Goal: Check status: Check status

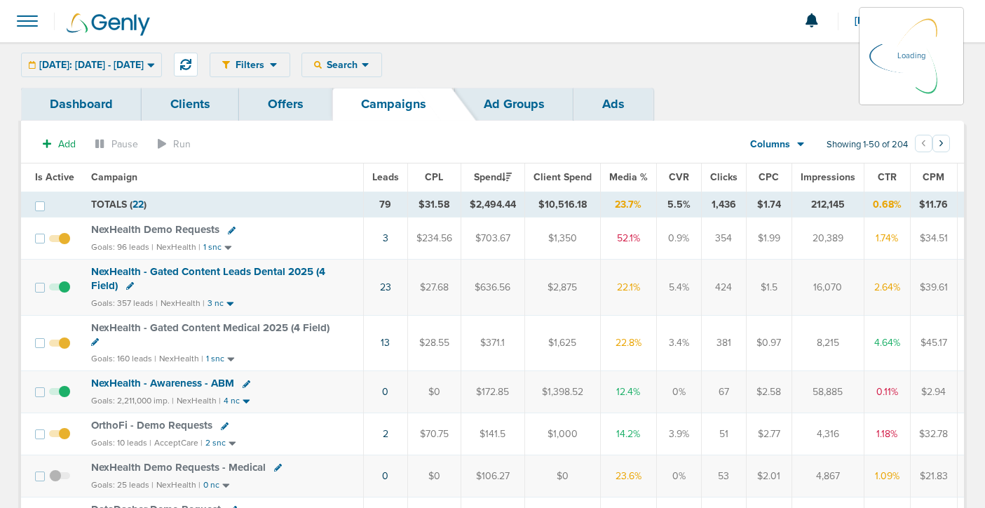
click at [98, 69] on div "[DATE]: [DATE] - [DATE] [DATE] [DATE] Last 7 Days Last 14 Days This Month Last …" at bounding box center [91, 65] width 141 height 25
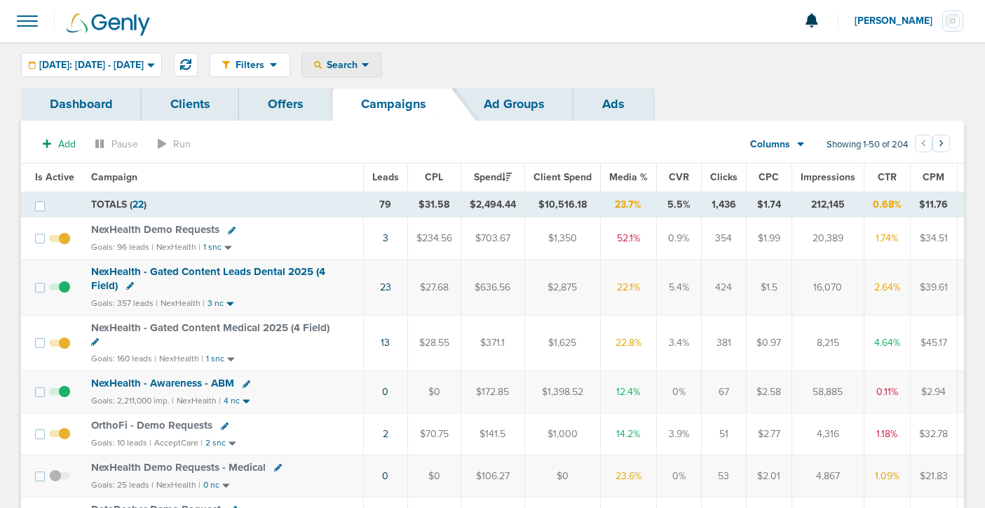
click at [362, 67] on span "Search" at bounding box center [342, 65] width 40 height 12
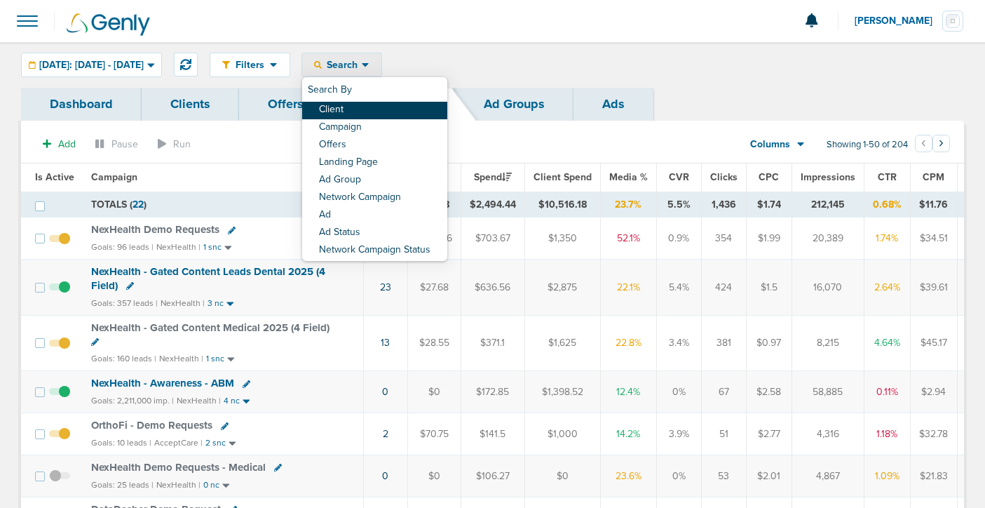
click at [390, 105] on link "Client" at bounding box center [374, 111] width 145 height 18
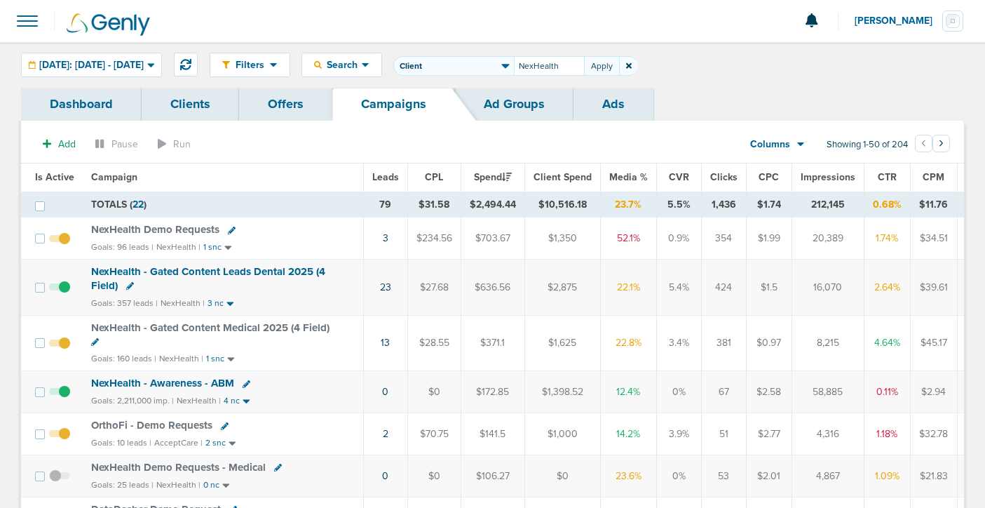
type input "NexHealth"
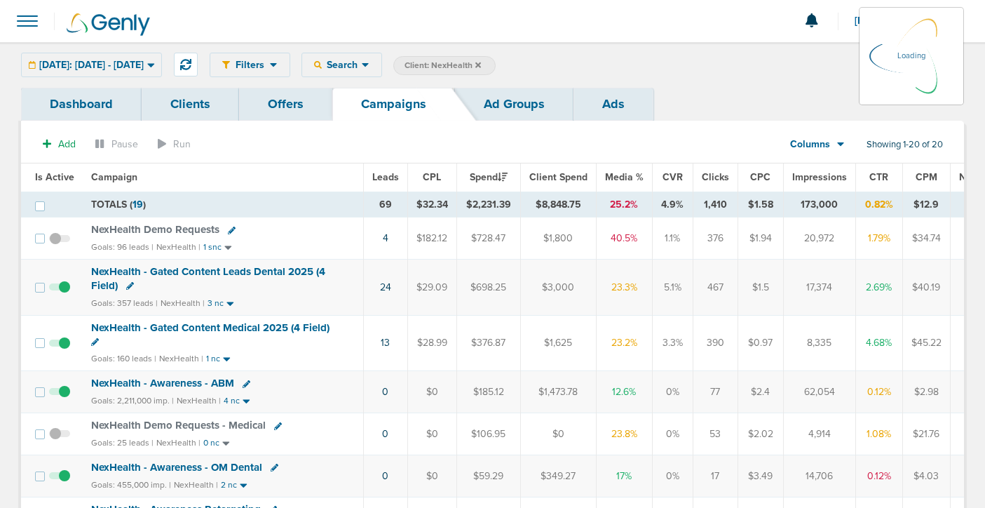
click at [30, 19] on span at bounding box center [27, 21] width 31 height 31
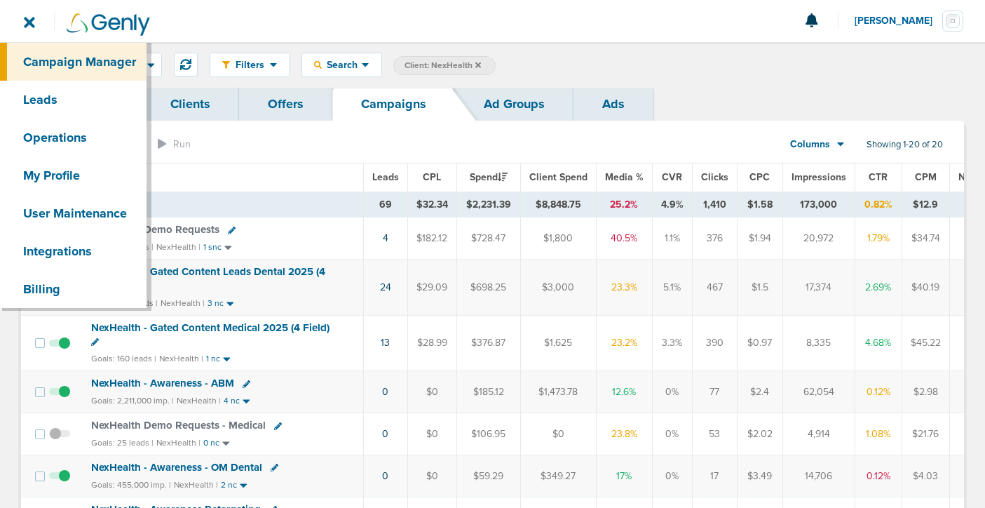
click at [632, 48] on div "Filters Active Only Settings Status Active Inactive Objectives MQL SQL Traffic …" at bounding box center [492, 65] width 985 height 46
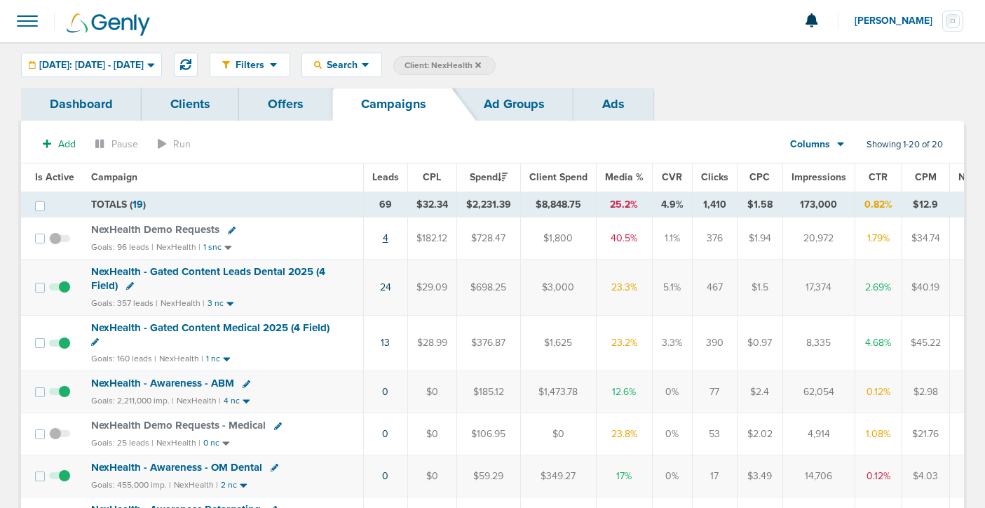
click at [383, 237] on link "4" at bounding box center [386, 238] width 6 height 12
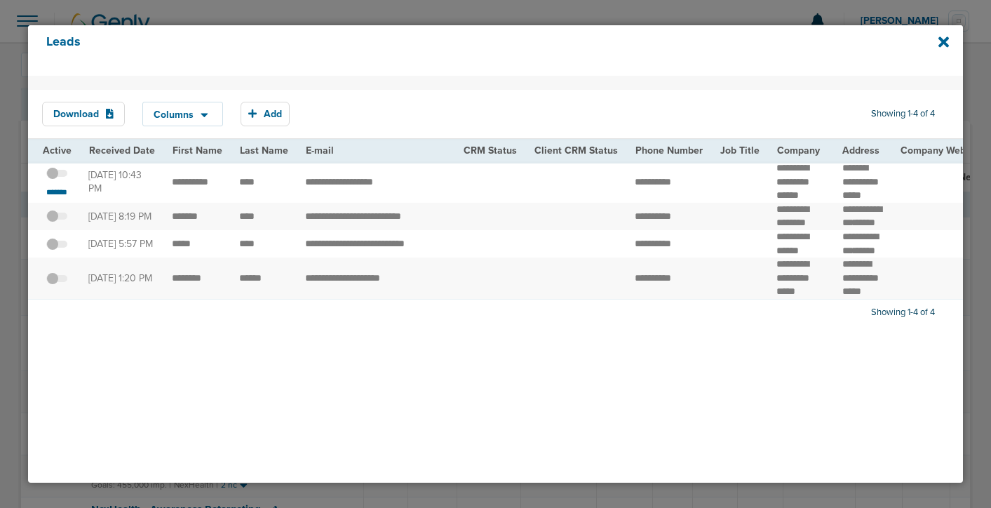
click at [60, 180] on span at bounding box center [56, 180] width 21 height 0
click at [57, 175] on input "checkbox" at bounding box center [57, 175] width 0 height 0
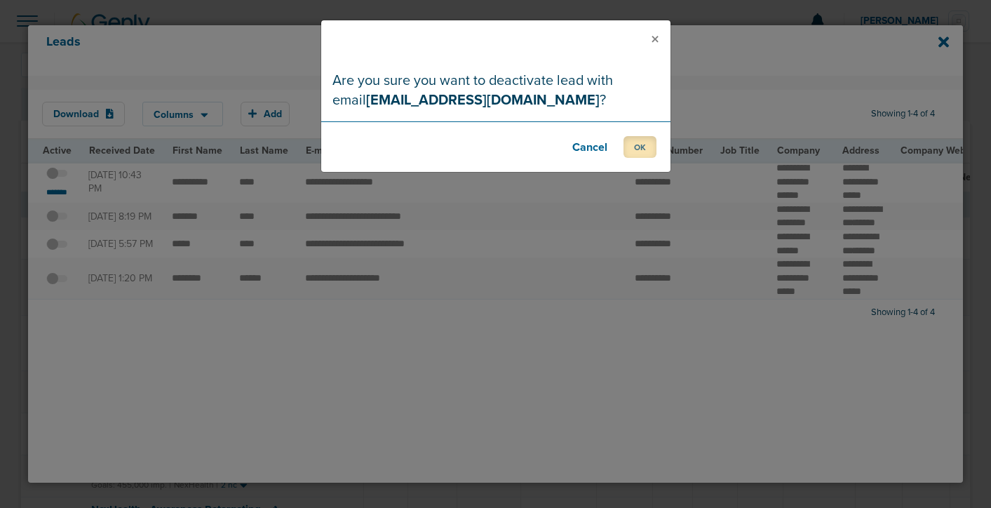
click at [638, 155] on button "OK" at bounding box center [639, 147] width 33 height 22
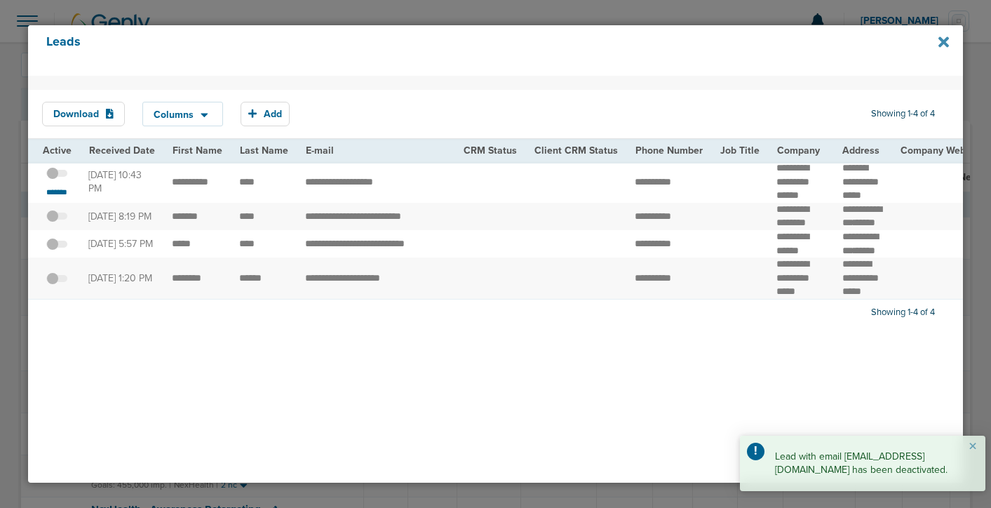
click at [940, 42] on icon at bounding box center [943, 41] width 11 height 15
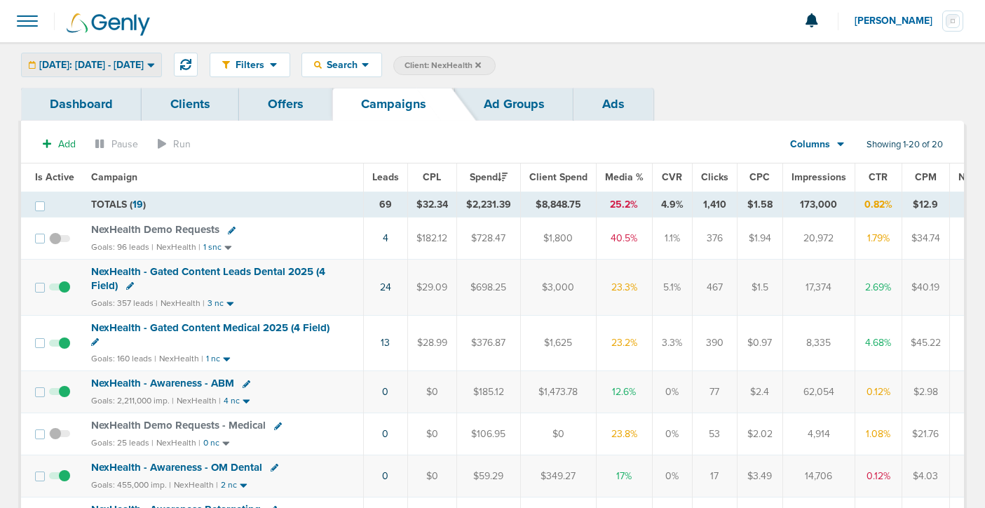
click at [72, 62] on span "[DATE]: [DATE] - [DATE]" at bounding box center [91, 65] width 105 height 10
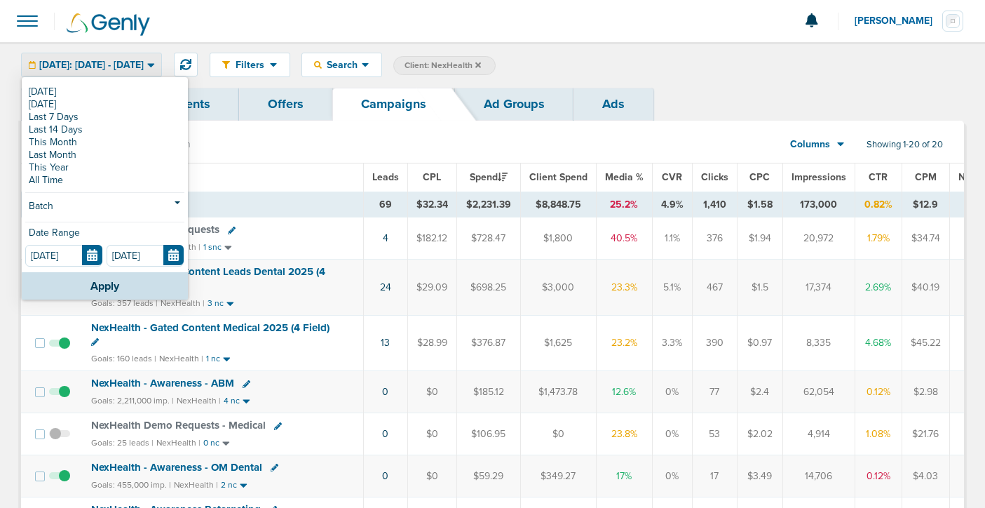
click at [72, 62] on span "[DATE]: [DATE] - [DATE]" at bounding box center [91, 65] width 105 height 10
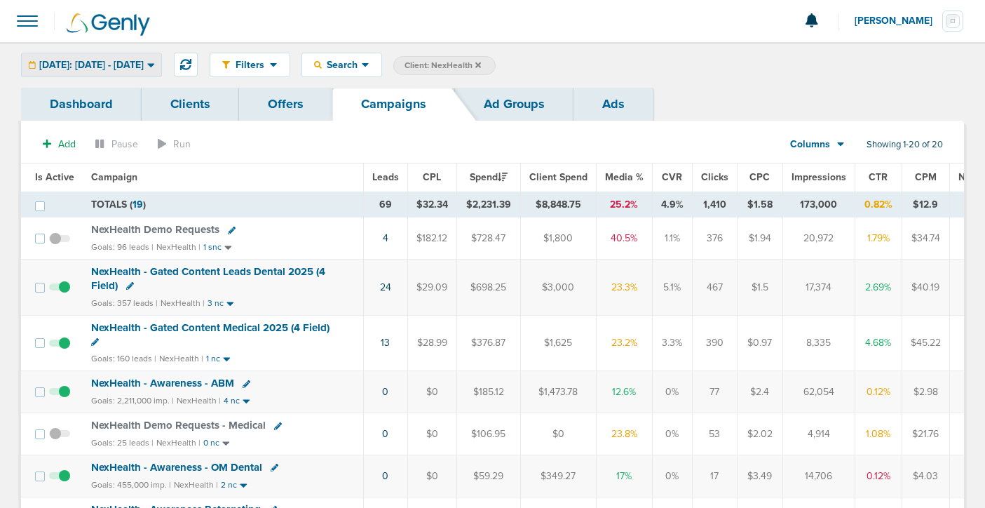
click at [72, 62] on span "[DATE]: [DATE] - [DATE]" at bounding box center [91, 65] width 105 height 10
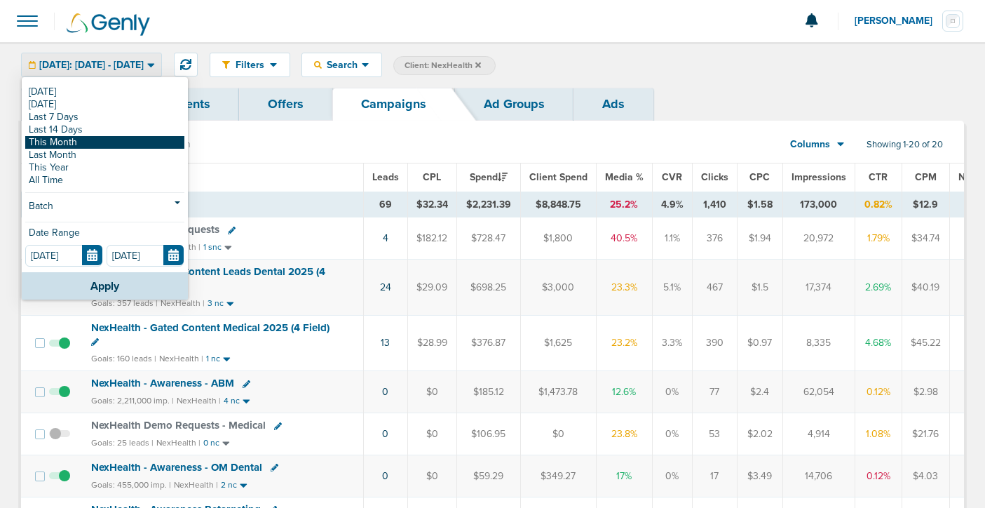
click at [65, 143] on link "This Month" at bounding box center [104, 142] width 159 height 13
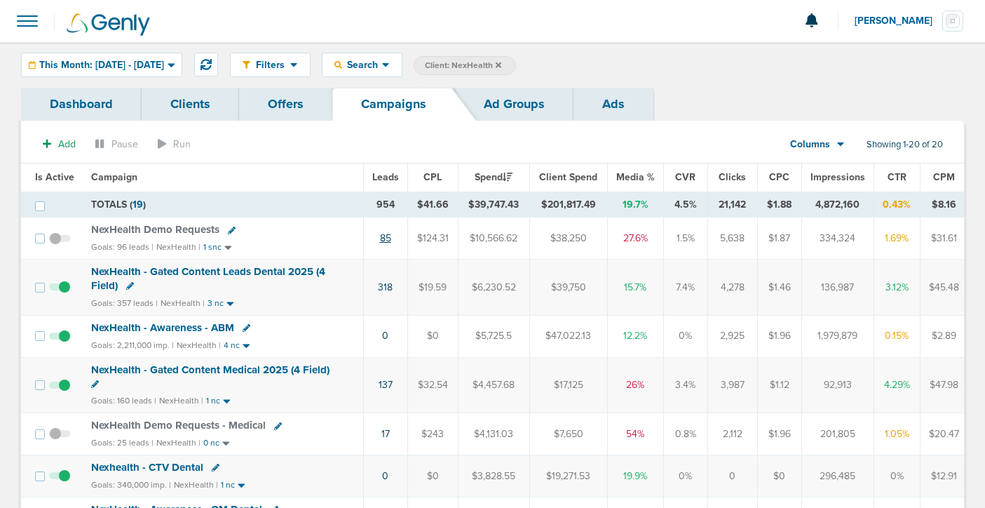
click at [386, 239] on link "85" at bounding box center [385, 238] width 11 height 12
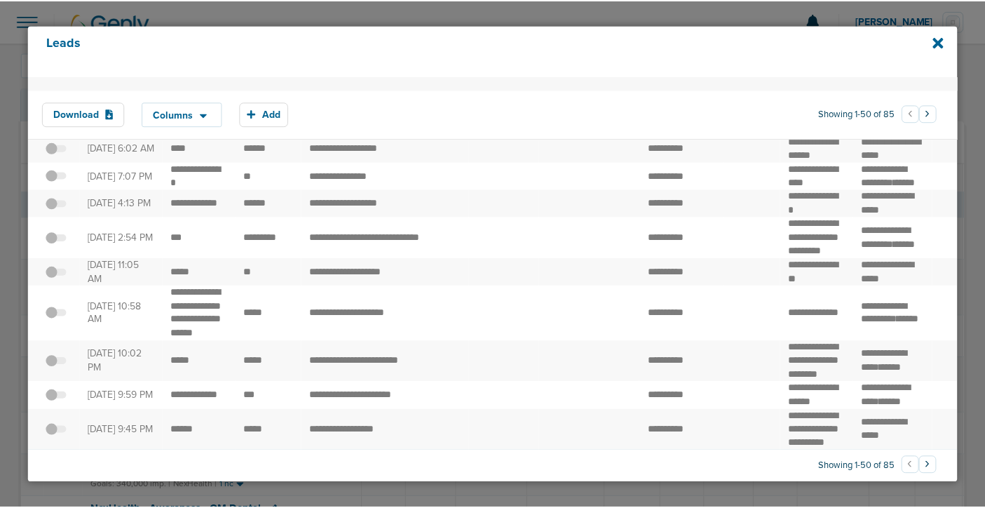
scroll to position [1819, 0]
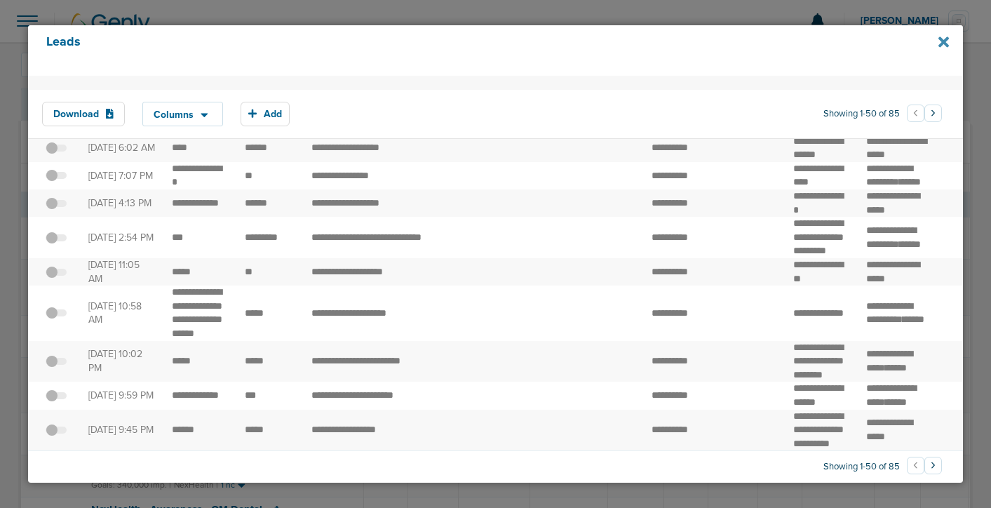
click at [944, 43] on icon at bounding box center [943, 42] width 11 height 11
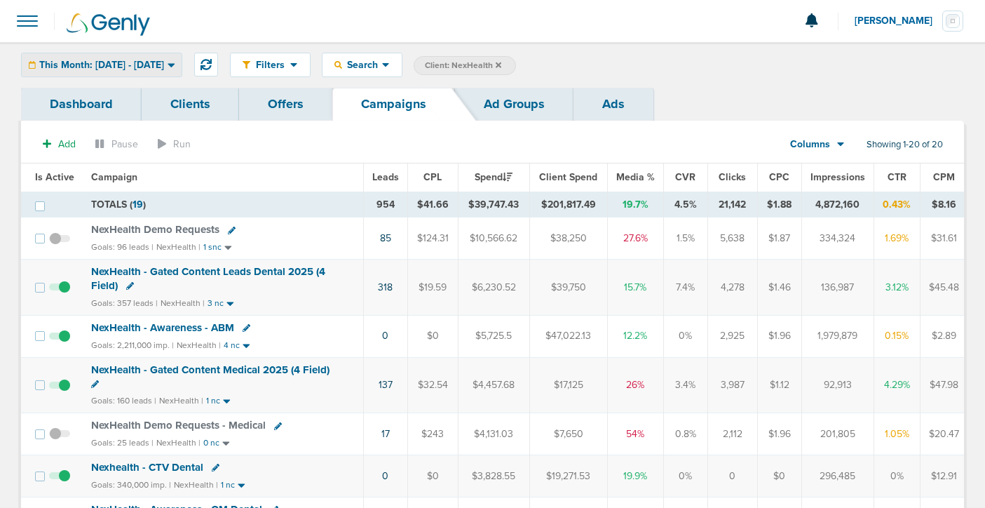
click at [95, 62] on span "This Month: [DATE] - [DATE]" at bounding box center [101, 65] width 125 height 10
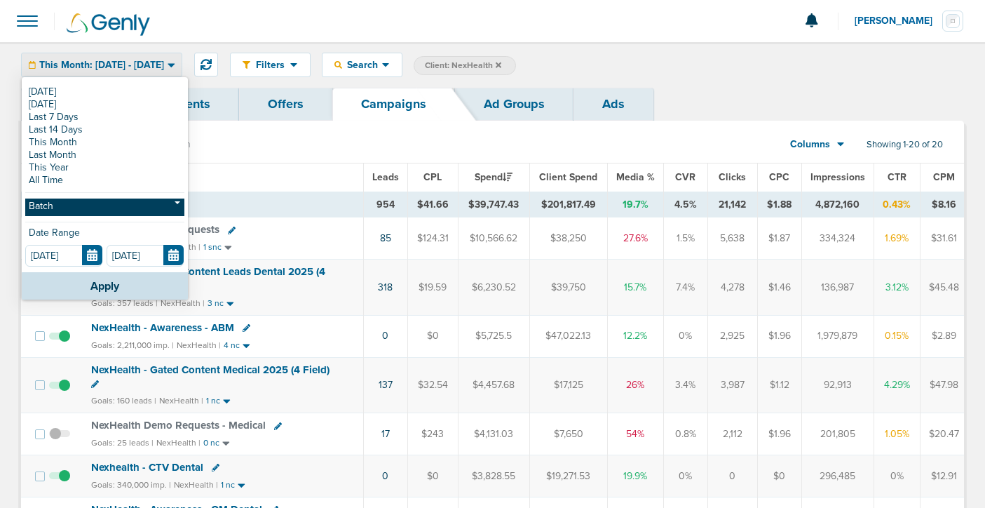
click at [106, 202] on link "Batch" at bounding box center [104, 207] width 159 height 18
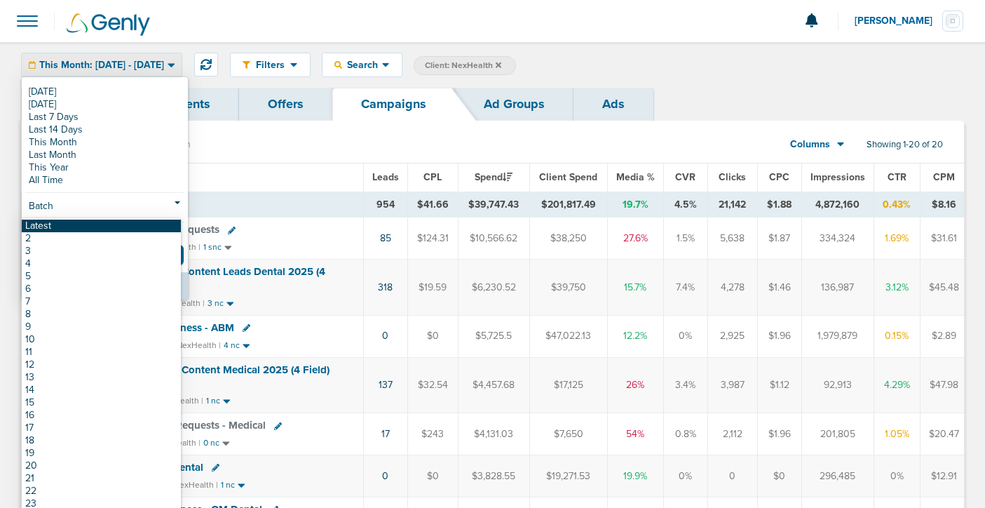
click at [111, 225] on link "Latest" at bounding box center [101, 226] width 159 height 13
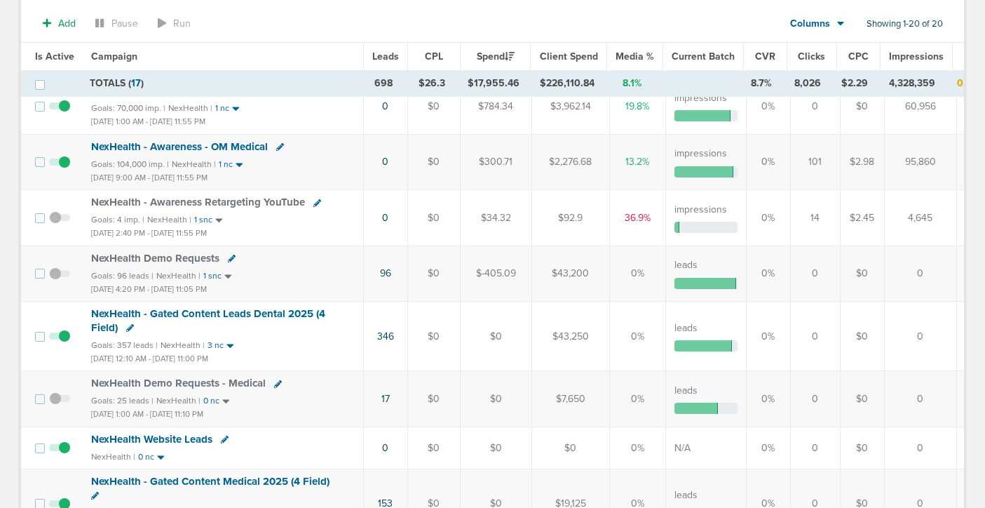
scroll to position [648, 0]
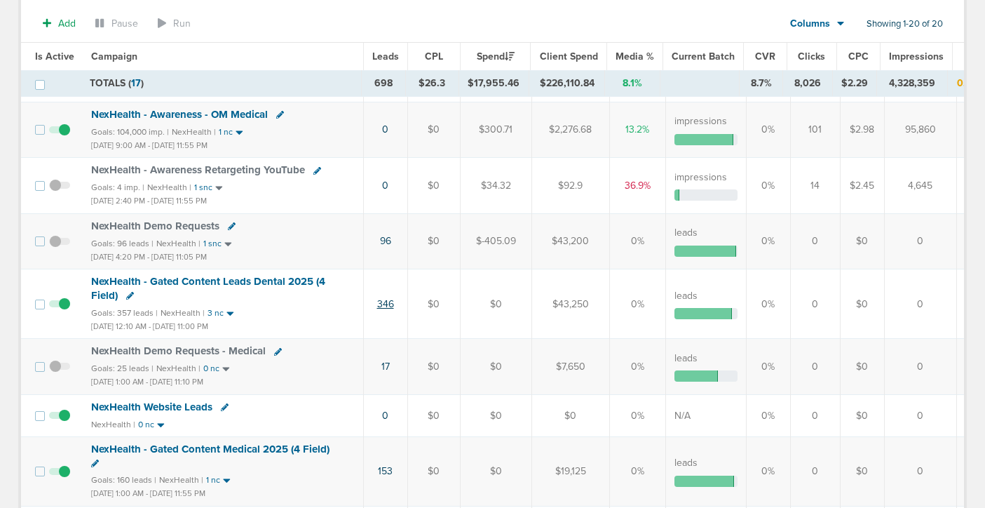
click at [385, 304] on link "346" at bounding box center [385, 304] width 17 height 12
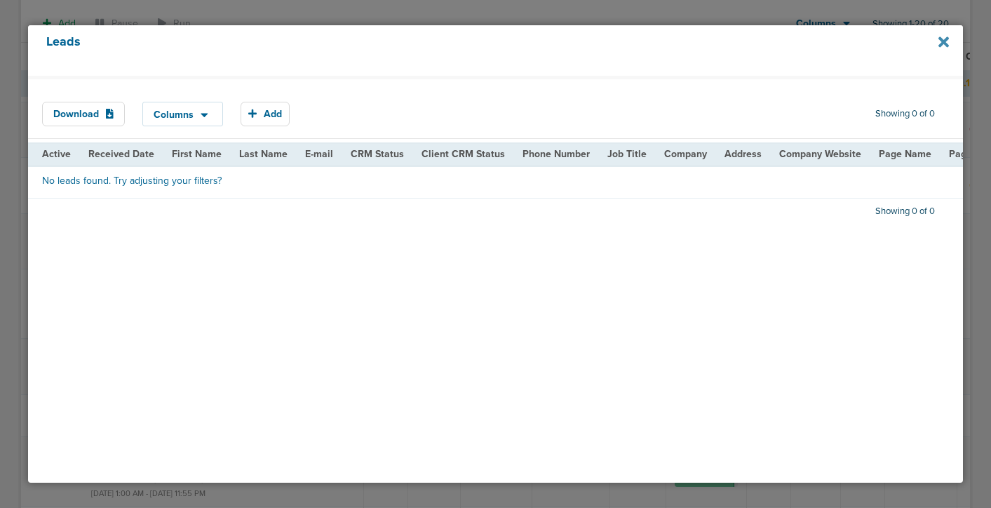
click at [940, 39] on icon at bounding box center [943, 42] width 11 height 11
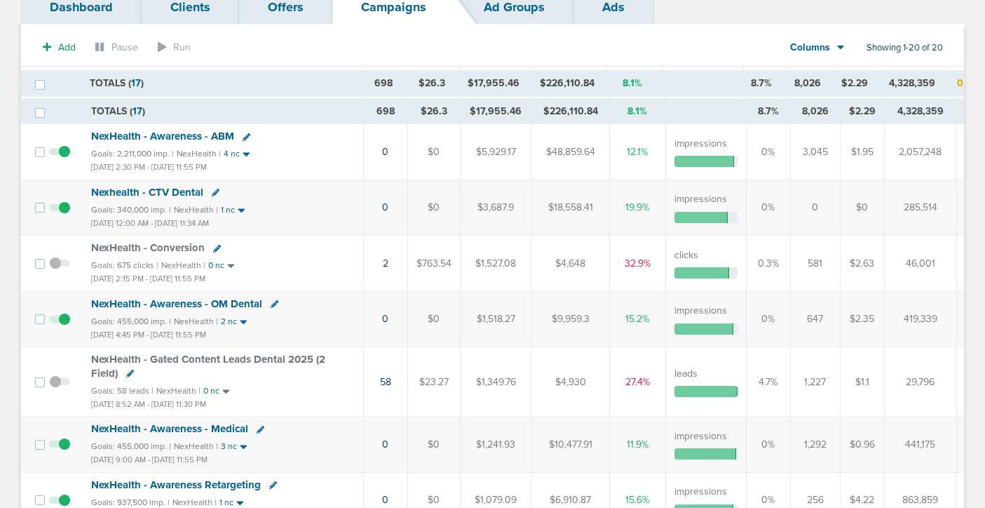
scroll to position [0, 0]
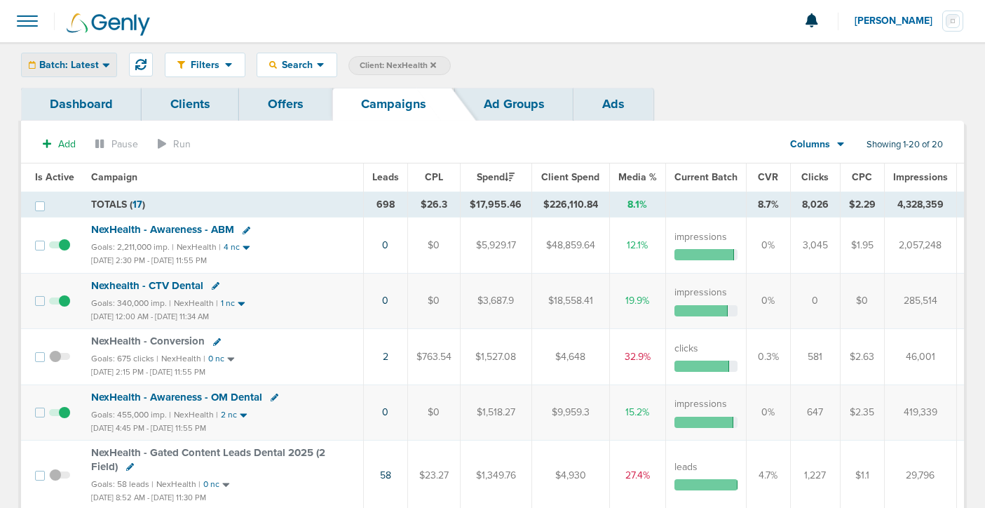
click at [82, 71] on div "Batch: Latest" at bounding box center [69, 64] width 95 height 23
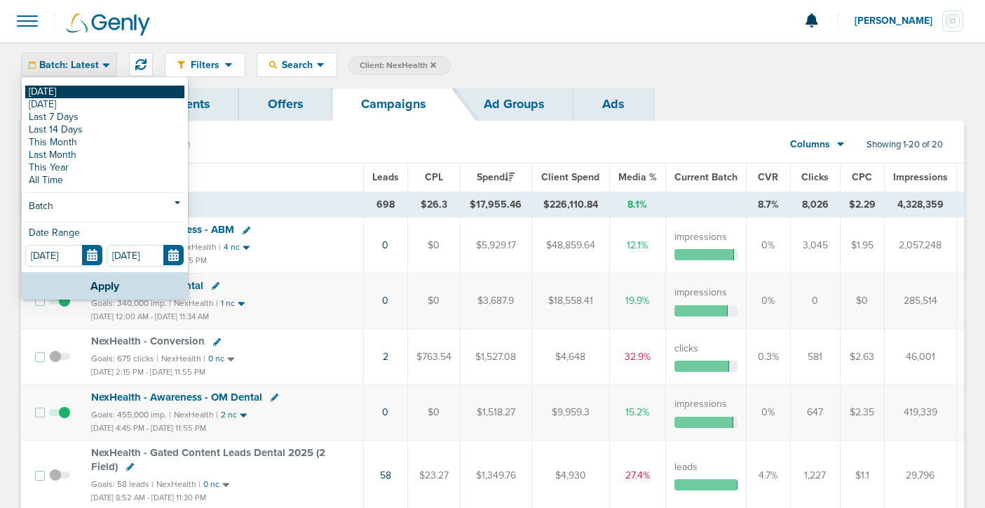
click at [84, 88] on link "[DATE]" at bounding box center [104, 92] width 159 height 13
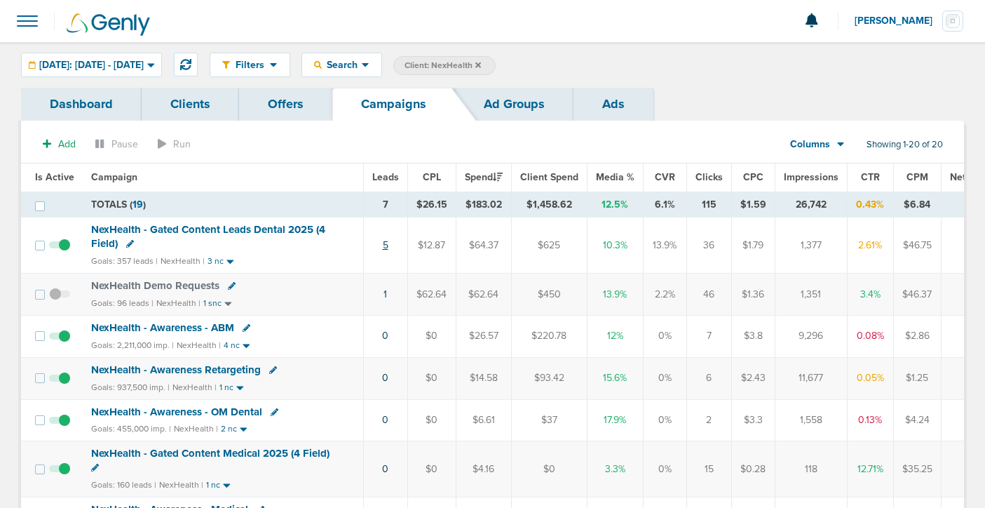
click at [383, 248] on link "5" at bounding box center [386, 245] width 6 height 12
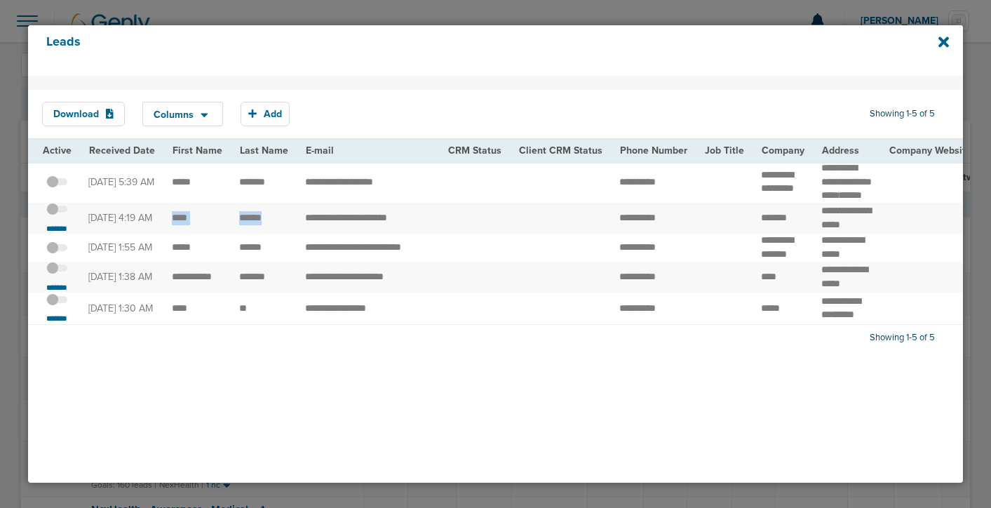
drag, startPoint x: 166, startPoint y: 236, endPoint x: 274, endPoint y: 242, distance: 108.2
copy tr
click at [325, 234] on td "**********" at bounding box center [368, 219] width 142 height 32
click at [53, 234] on small "*******" at bounding box center [56, 228] width 29 height 11
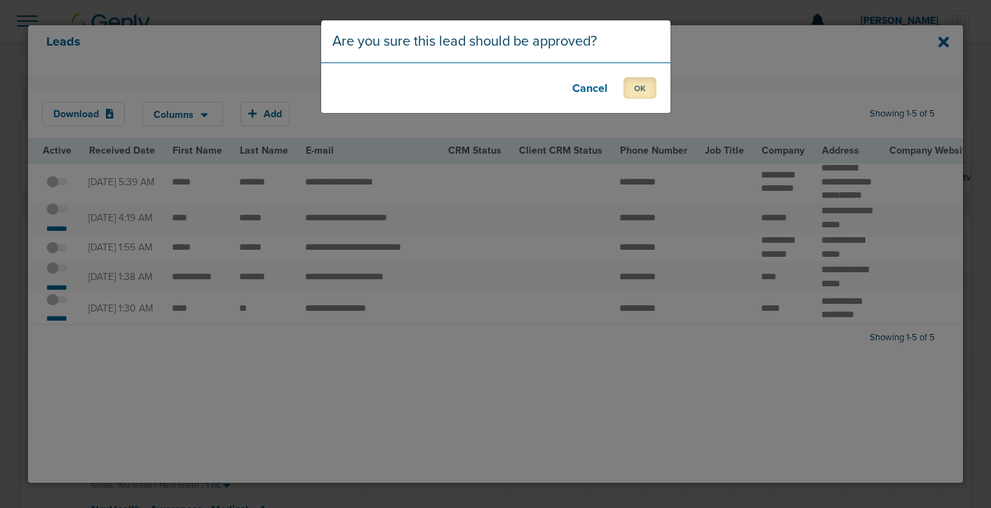
click at [641, 86] on button "OK" at bounding box center [639, 88] width 33 height 22
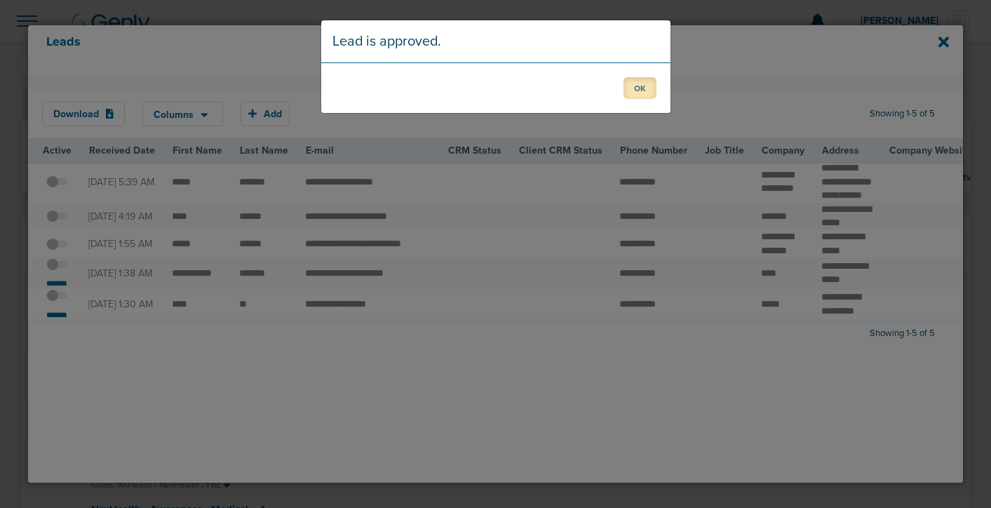
click at [641, 88] on button "OK" at bounding box center [639, 88] width 33 height 22
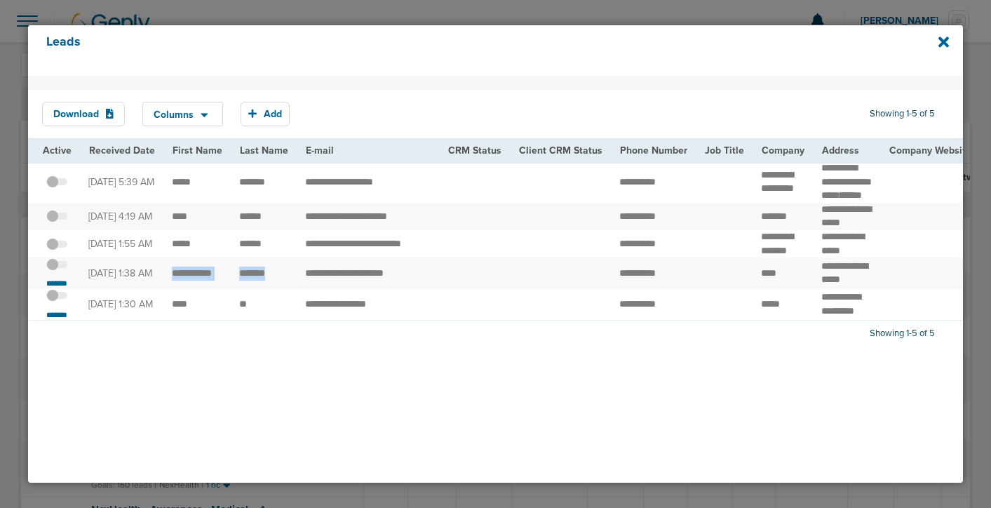
drag, startPoint x: 168, startPoint y: 318, endPoint x: 276, endPoint y: 331, distance: 109.5
click at [53, 289] on small "*******" at bounding box center [56, 283] width 29 height 11
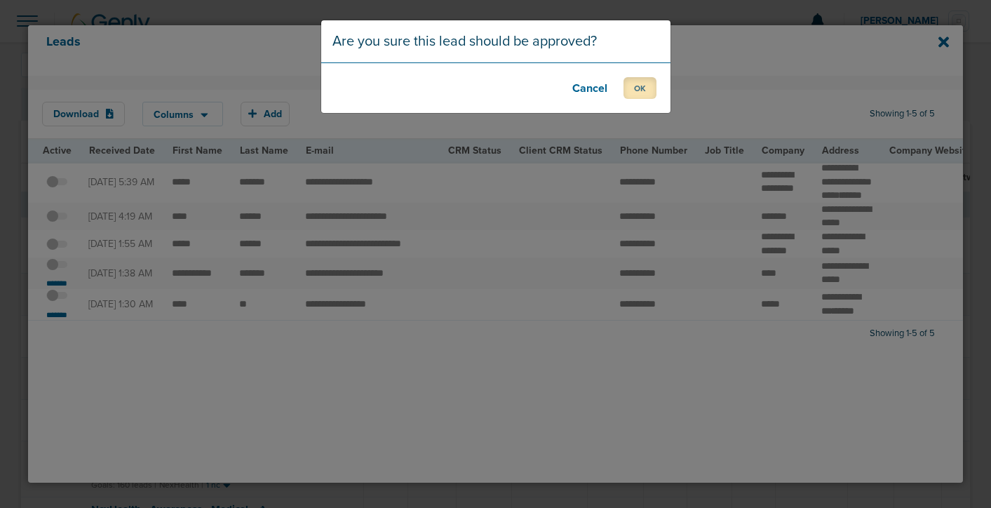
click at [642, 90] on button "OK" at bounding box center [639, 88] width 33 height 22
click at [642, 83] on button "OK" at bounding box center [639, 88] width 33 height 22
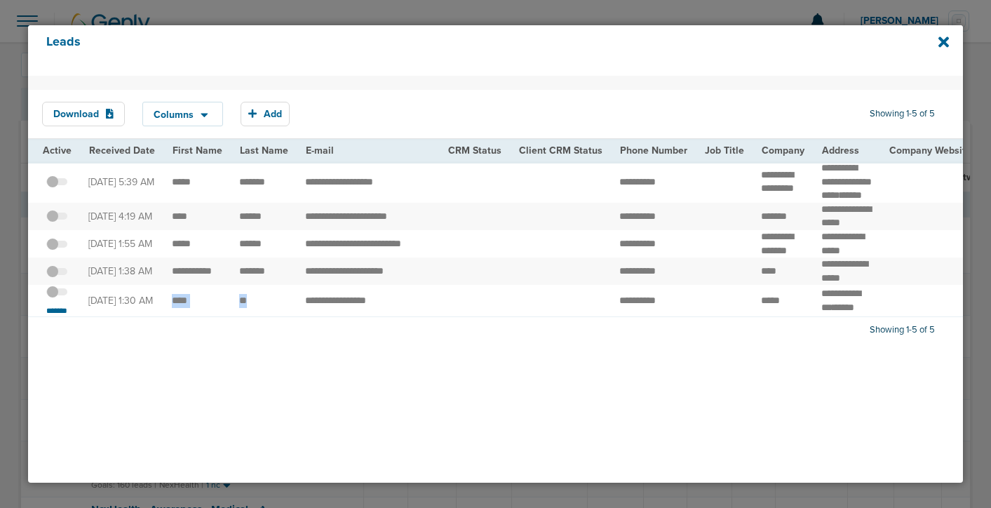
drag, startPoint x: 170, startPoint y: 356, endPoint x: 261, endPoint y: 356, distance: 90.5
click at [55, 316] on small "*******" at bounding box center [56, 310] width 29 height 11
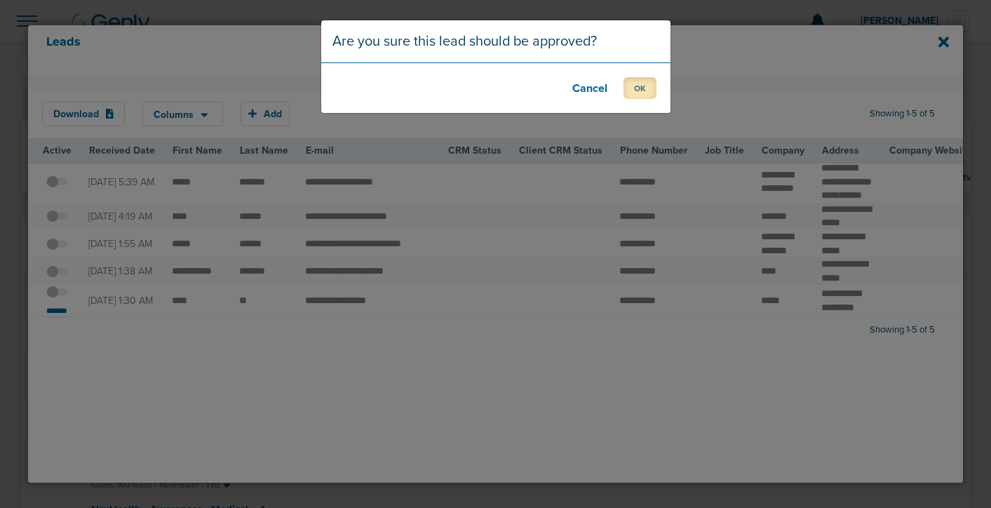
click at [639, 87] on button "OK" at bounding box center [639, 88] width 33 height 22
click at [645, 89] on button "OK" at bounding box center [639, 88] width 33 height 22
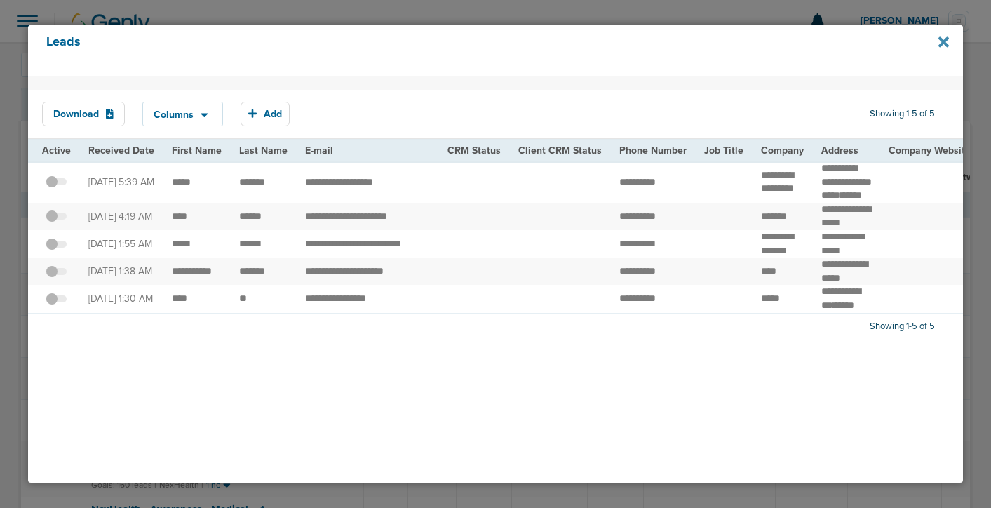
click at [940, 46] on icon at bounding box center [943, 42] width 11 height 11
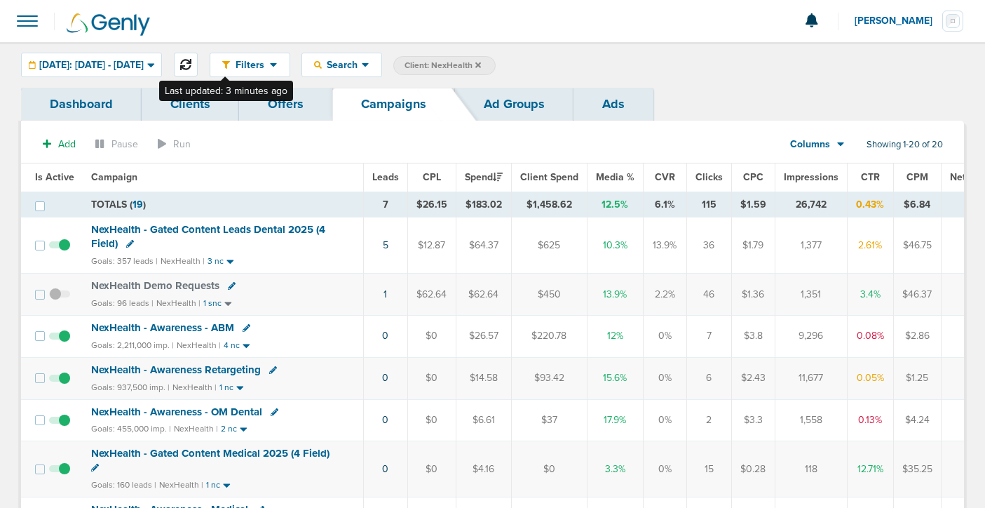
click at [191, 67] on icon at bounding box center [185, 64] width 11 height 11
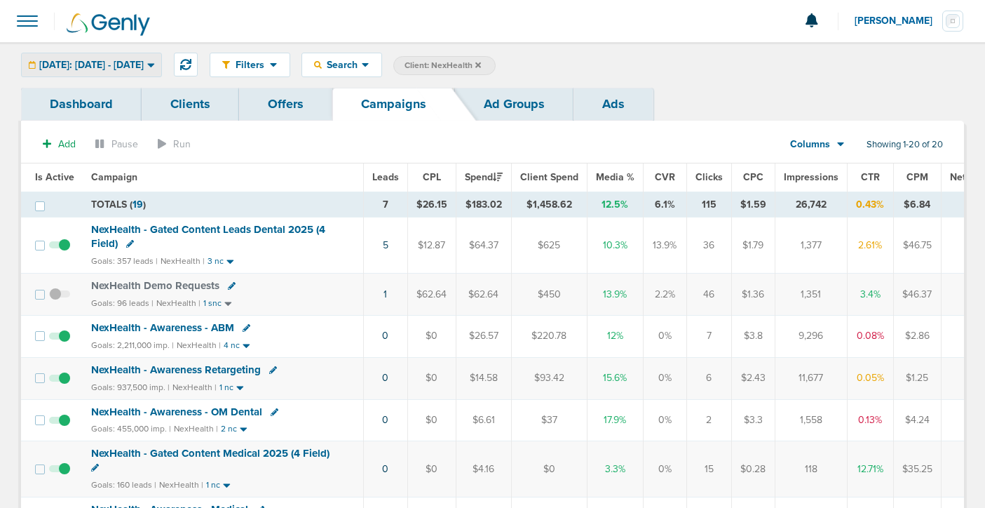
click at [144, 63] on span "[DATE]: [DATE] - [DATE]" at bounding box center [91, 65] width 105 height 10
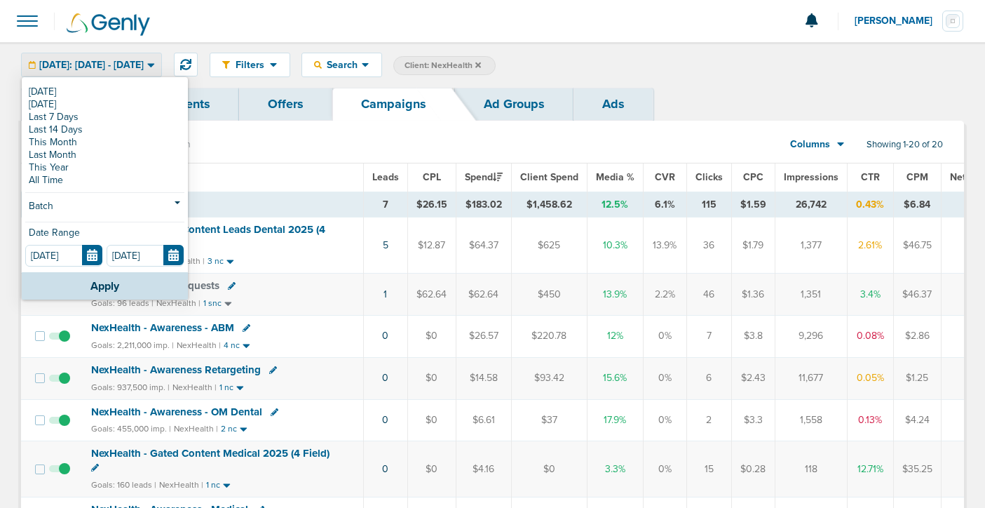
click at [137, 60] on span "[DATE]: [DATE] - [DATE]" at bounding box center [91, 65] width 105 height 10
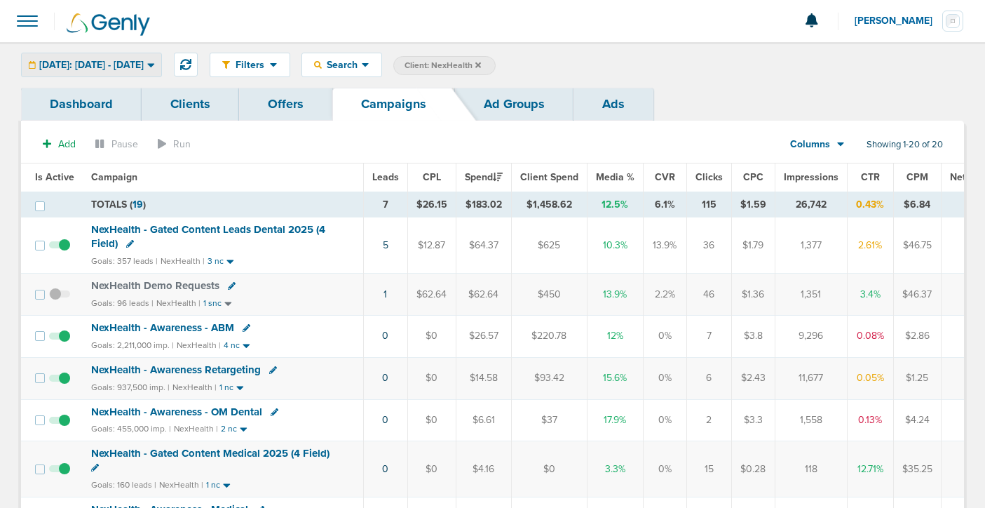
click at [137, 60] on span "[DATE]: [DATE] - [DATE]" at bounding box center [91, 65] width 105 height 10
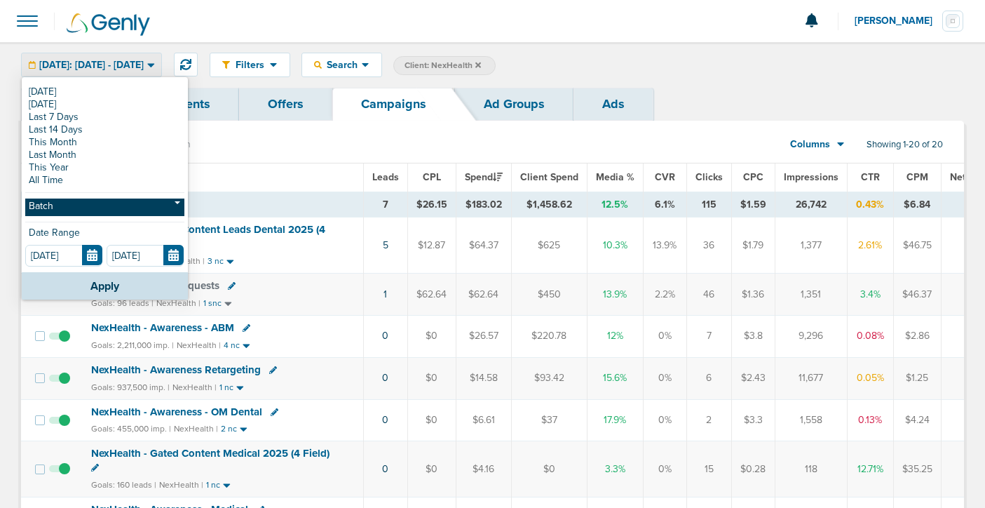
click at [94, 204] on link "Batch" at bounding box center [104, 207] width 159 height 18
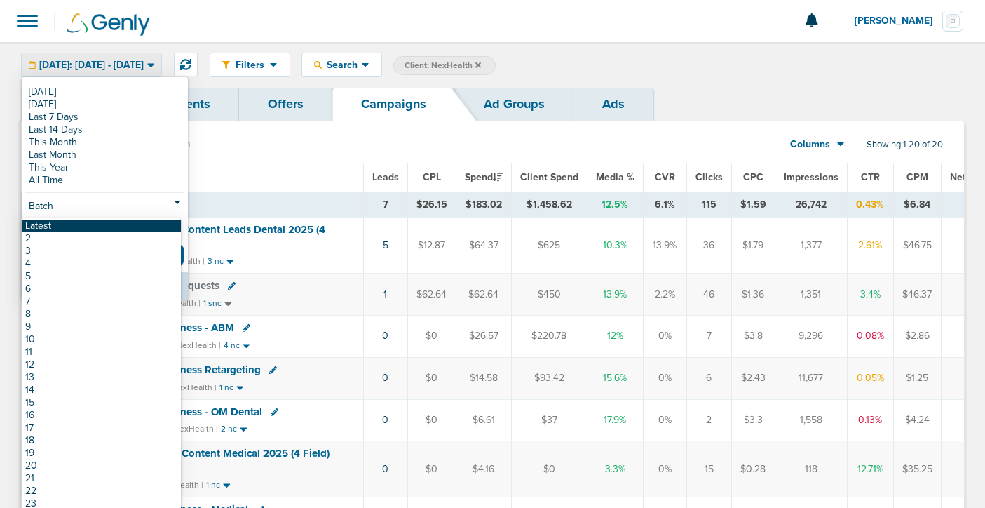
click at [88, 221] on link "Latest" at bounding box center [101, 226] width 159 height 13
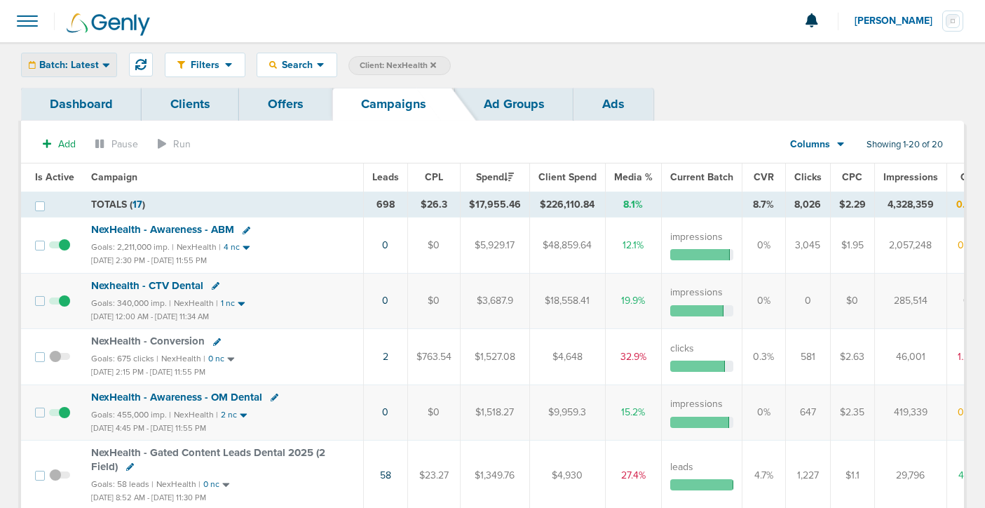
click at [97, 62] on div "Batch: Latest" at bounding box center [69, 64] width 95 height 23
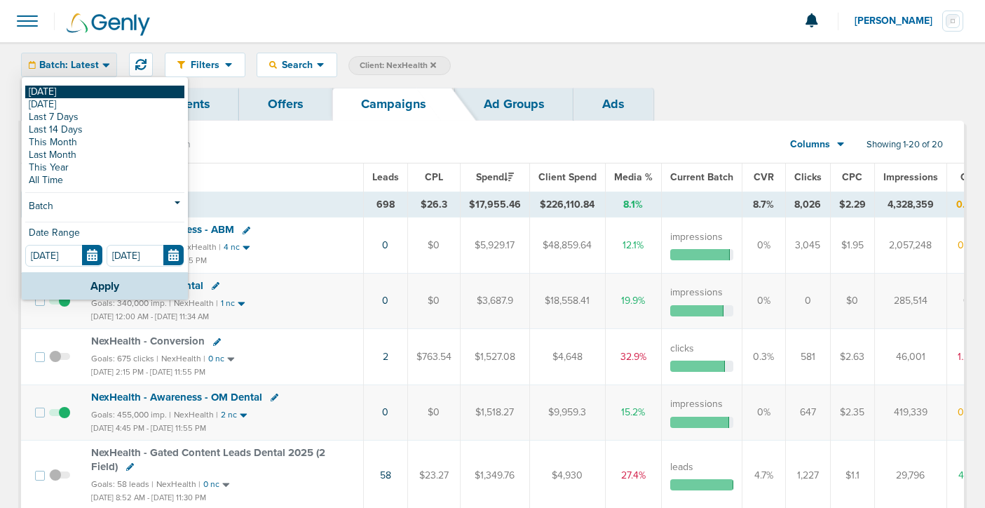
click at [99, 89] on link "[DATE]" at bounding box center [104, 92] width 159 height 13
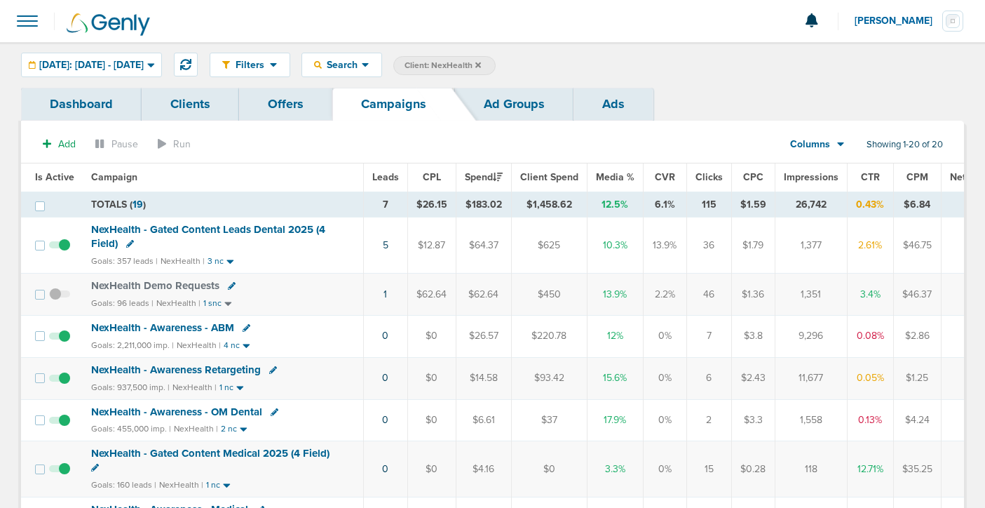
click at [481, 63] on icon at bounding box center [479, 65] width 6 height 6
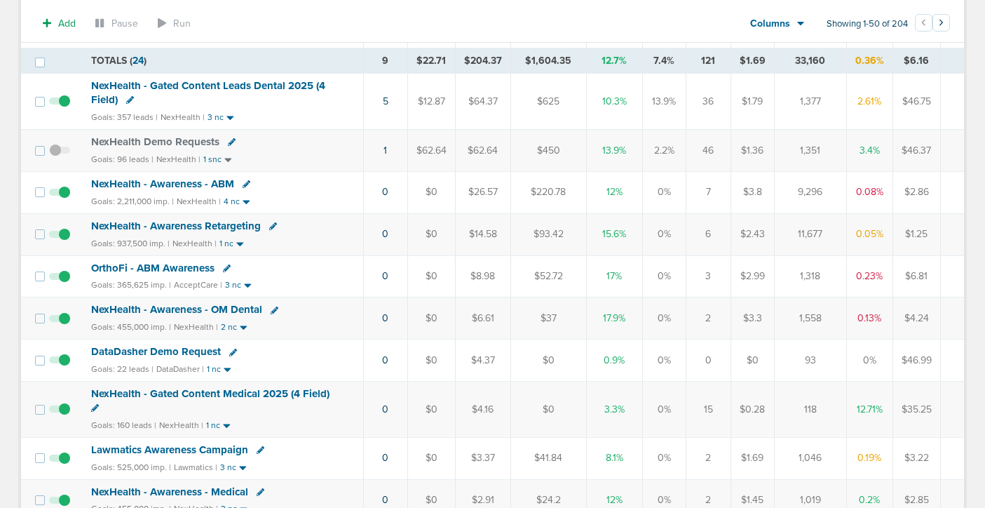
scroll to position [152, 0]
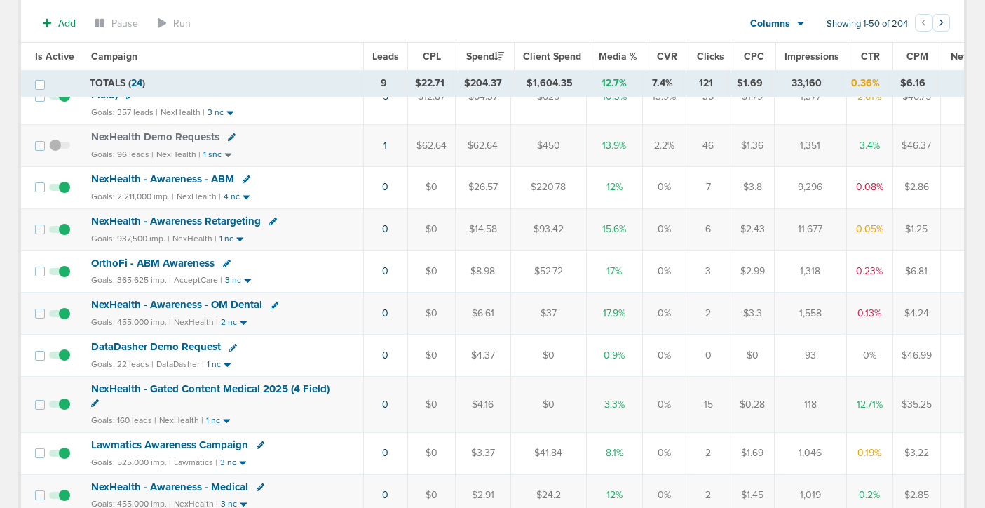
click at [184, 342] on span "DataDasher Demo Request" at bounding box center [156, 346] width 130 height 13
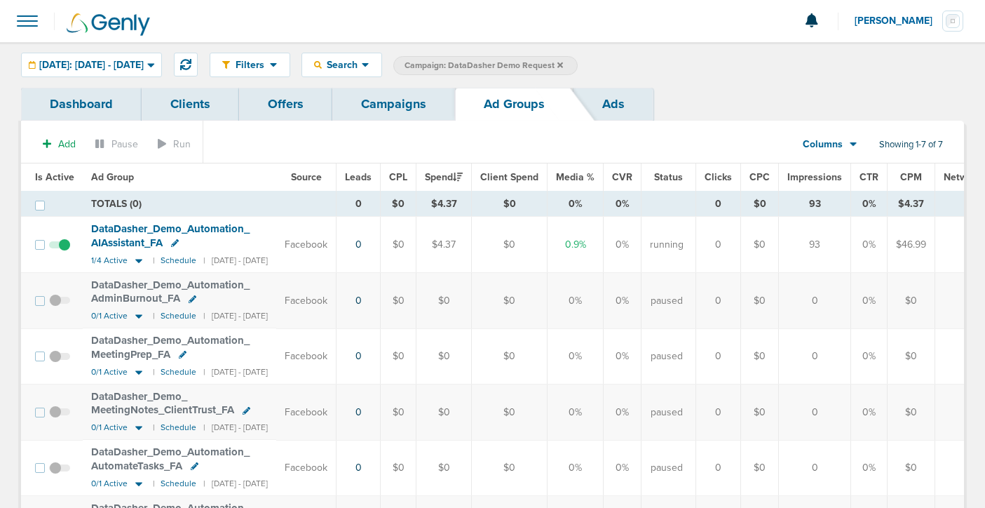
click at [384, 95] on link "Campaigns" at bounding box center [393, 104] width 123 height 33
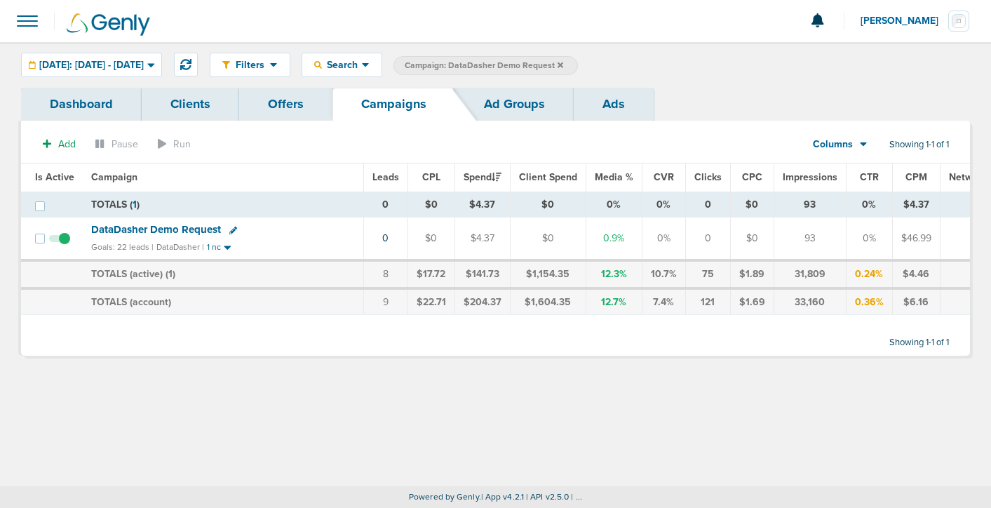
click at [563, 65] on icon at bounding box center [561, 65] width 6 height 6
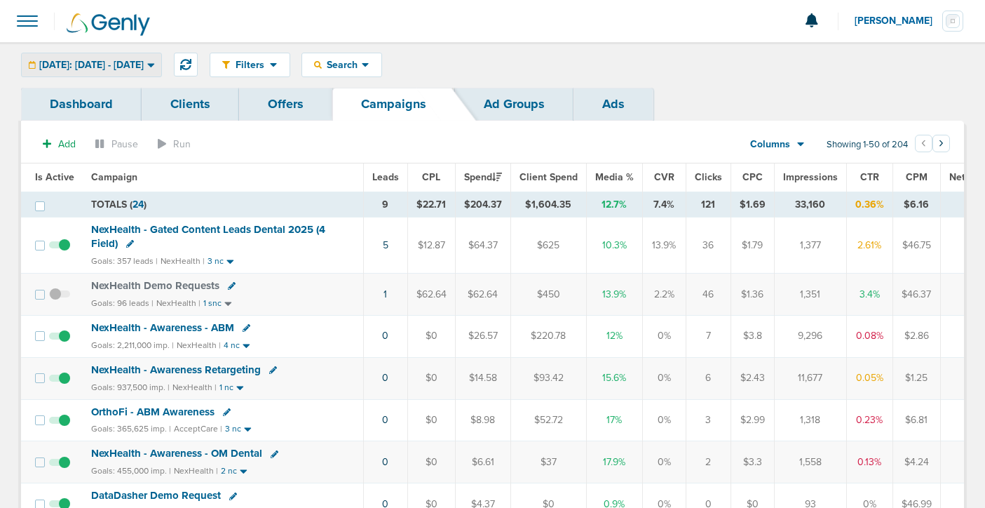
click at [144, 67] on span "[DATE]: [DATE] - [DATE]" at bounding box center [91, 65] width 105 height 10
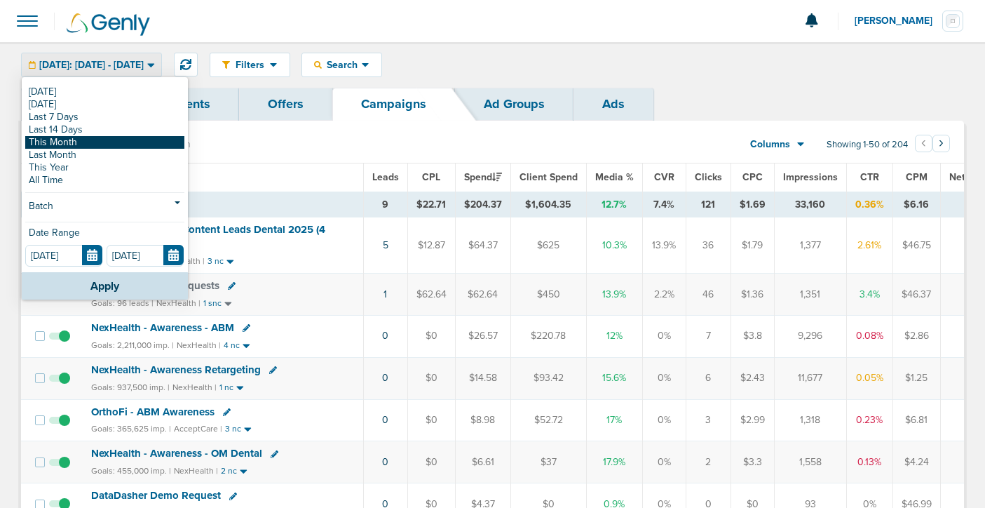
click at [129, 142] on link "This Month" at bounding box center [104, 142] width 159 height 13
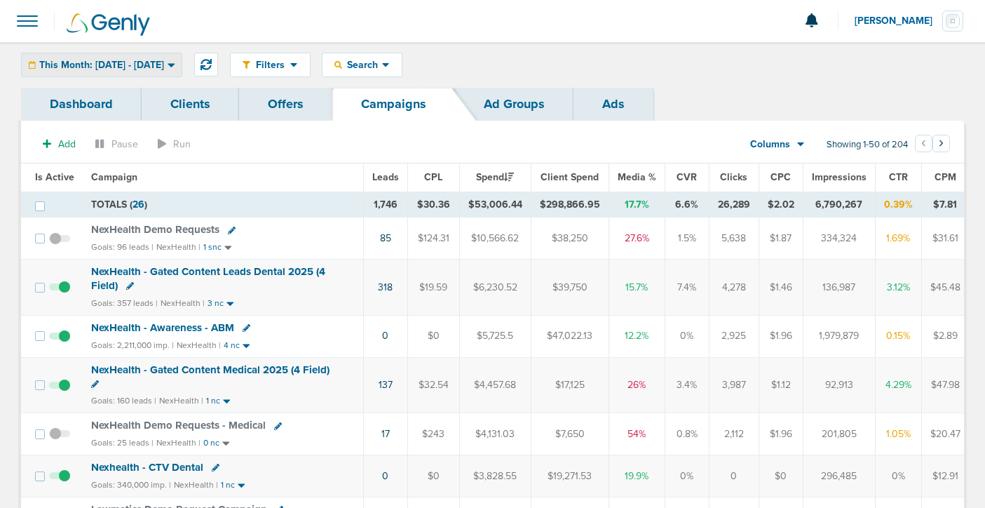
click at [135, 61] on span "This Month: [DATE] - [DATE]" at bounding box center [101, 65] width 125 height 10
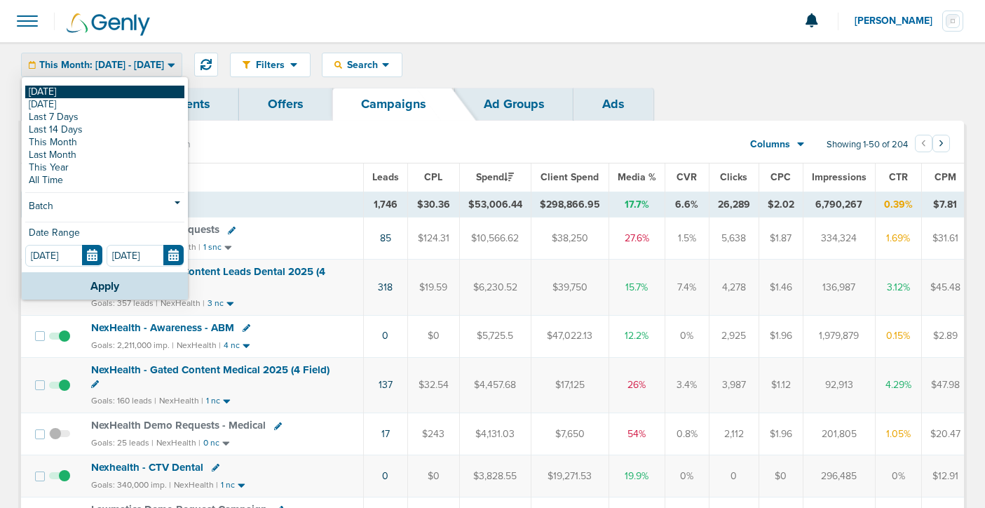
click at [135, 92] on link "[DATE]" at bounding box center [104, 92] width 159 height 13
